Goal: Task Accomplishment & Management: Manage account settings

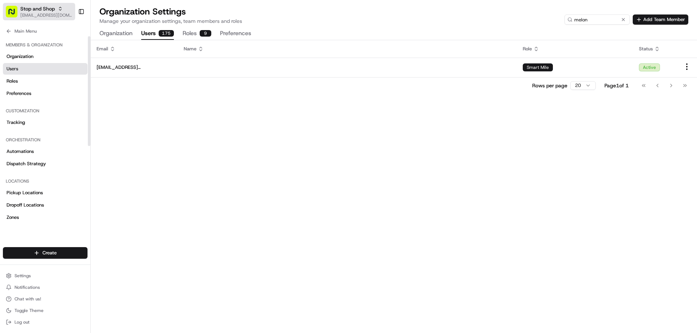
click at [35, 12] on span "[EMAIL_ADDRESS][DOMAIN_NAME]" at bounding box center [46, 15] width 52 height 6
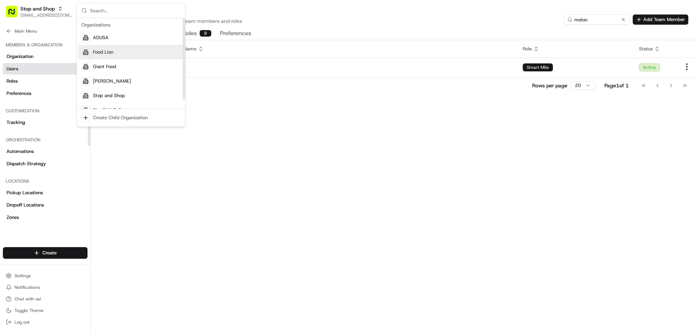
click at [104, 54] on span "Food Lion" at bounding box center [103, 52] width 20 height 7
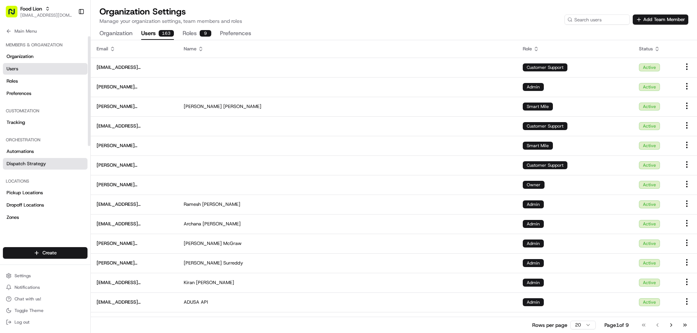
click at [23, 162] on span "Dispatch Strategy" at bounding box center [27, 164] width 40 height 7
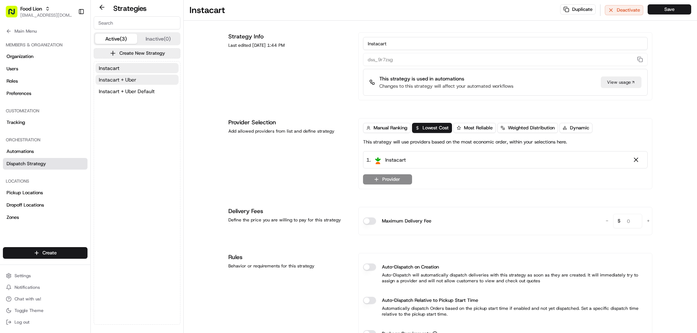
click at [115, 79] on span "Instacart + Uber" at bounding box center [117, 79] width 37 height 7
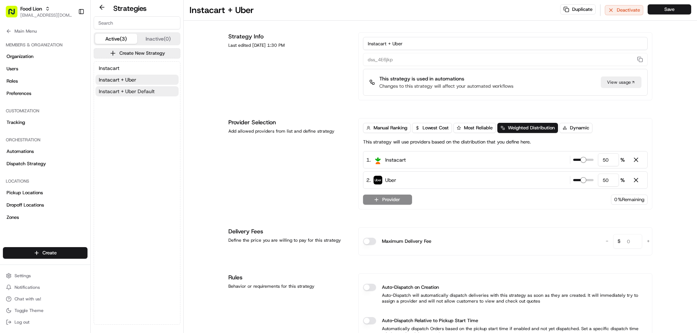
click at [115, 92] on span "Instacart + Uber Default" at bounding box center [127, 91] width 56 height 7
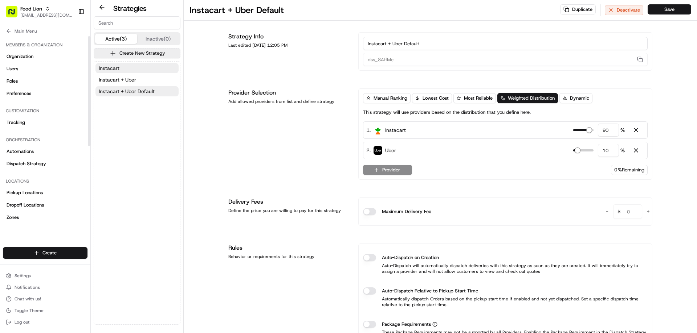
click at [101, 65] on span "Instacart" at bounding box center [109, 68] width 21 height 7
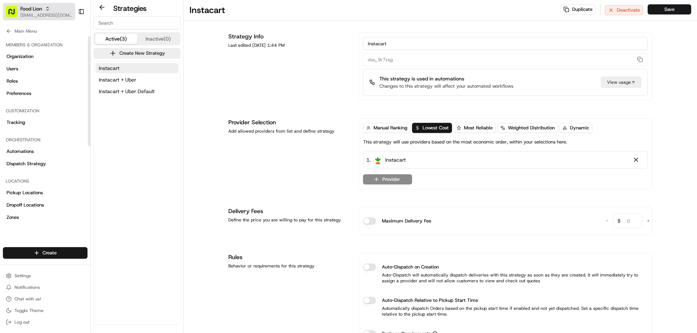
click at [26, 13] on span "[EMAIL_ADDRESS][DOMAIN_NAME]" at bounding box center [46, 15] width 52 height 6
